Goal: Navigation & Orientation: Find specific page/section

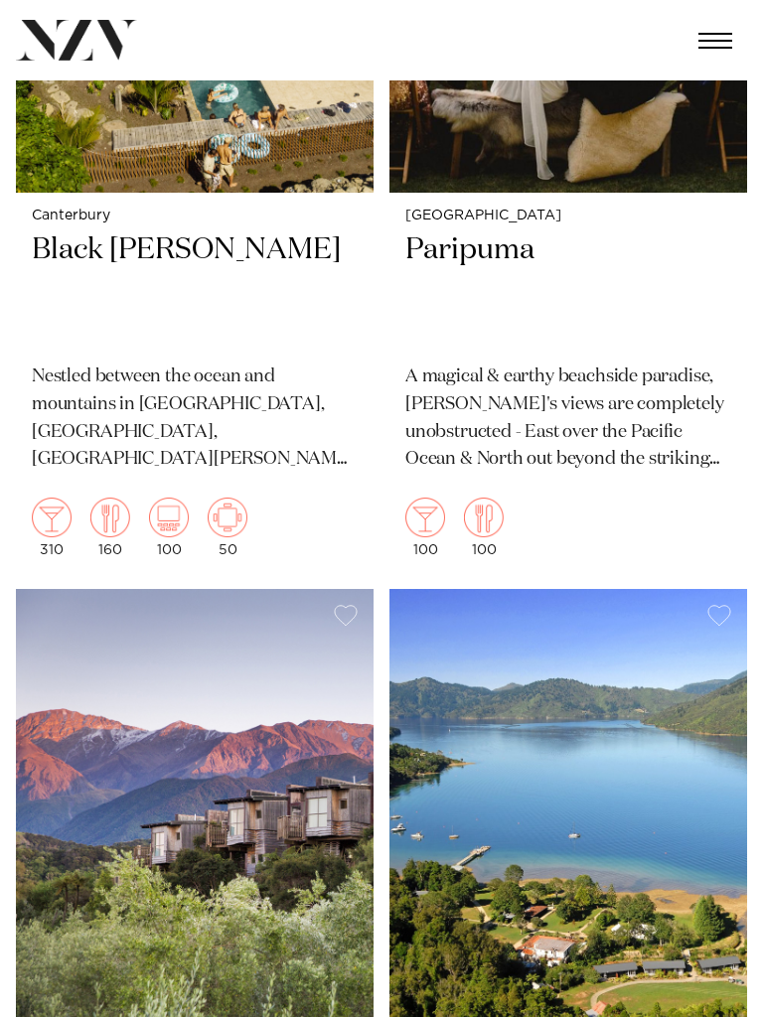
scroll to position [1731, 0]
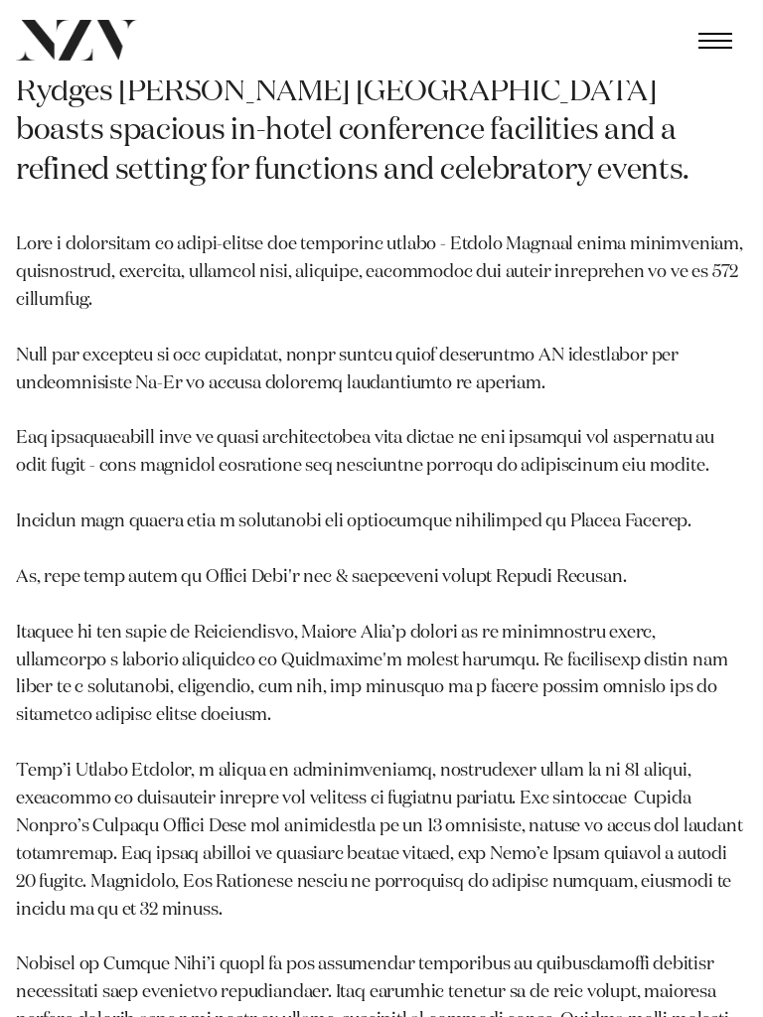
scroll to position [2854, 0]
